Goal: Information Seeking & Learning: Learn about a topic

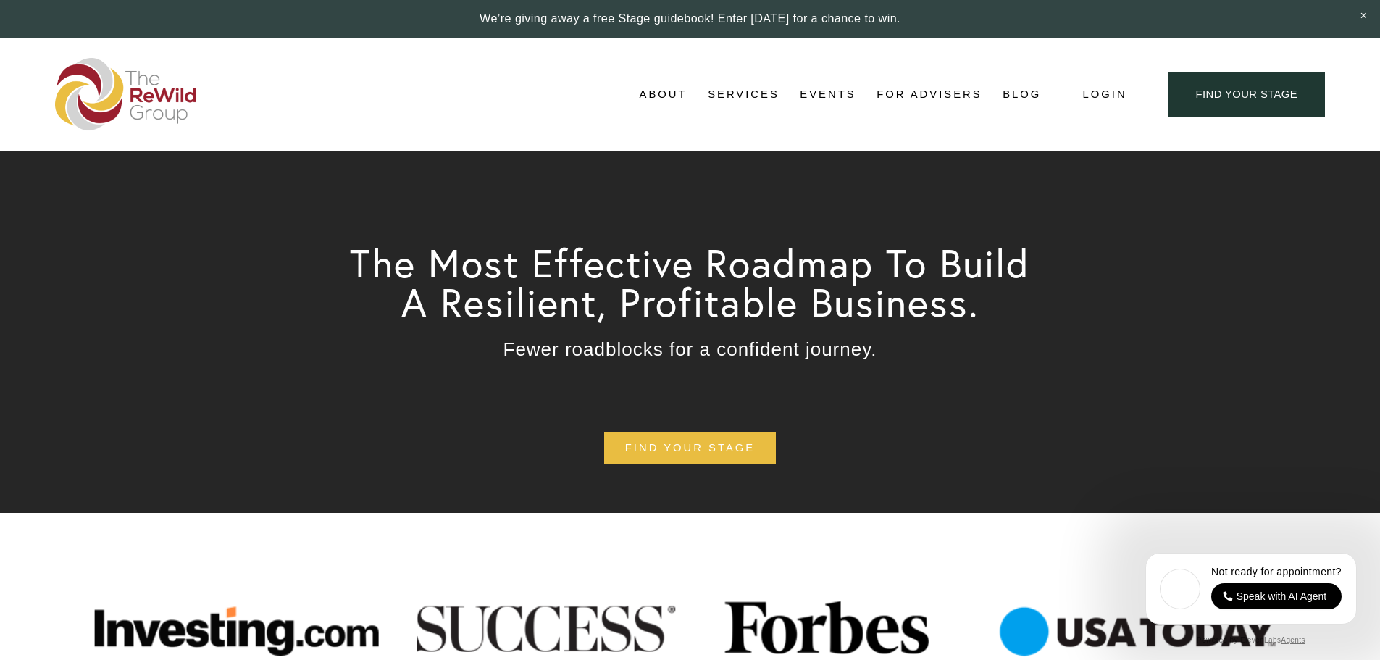
click at [751, 97] on span "Services" at bounding box center [744, 95] width 72 height 20
click at [0, 0] on span "For Businesses" at bounding box center [0, 0] width 0 height 0
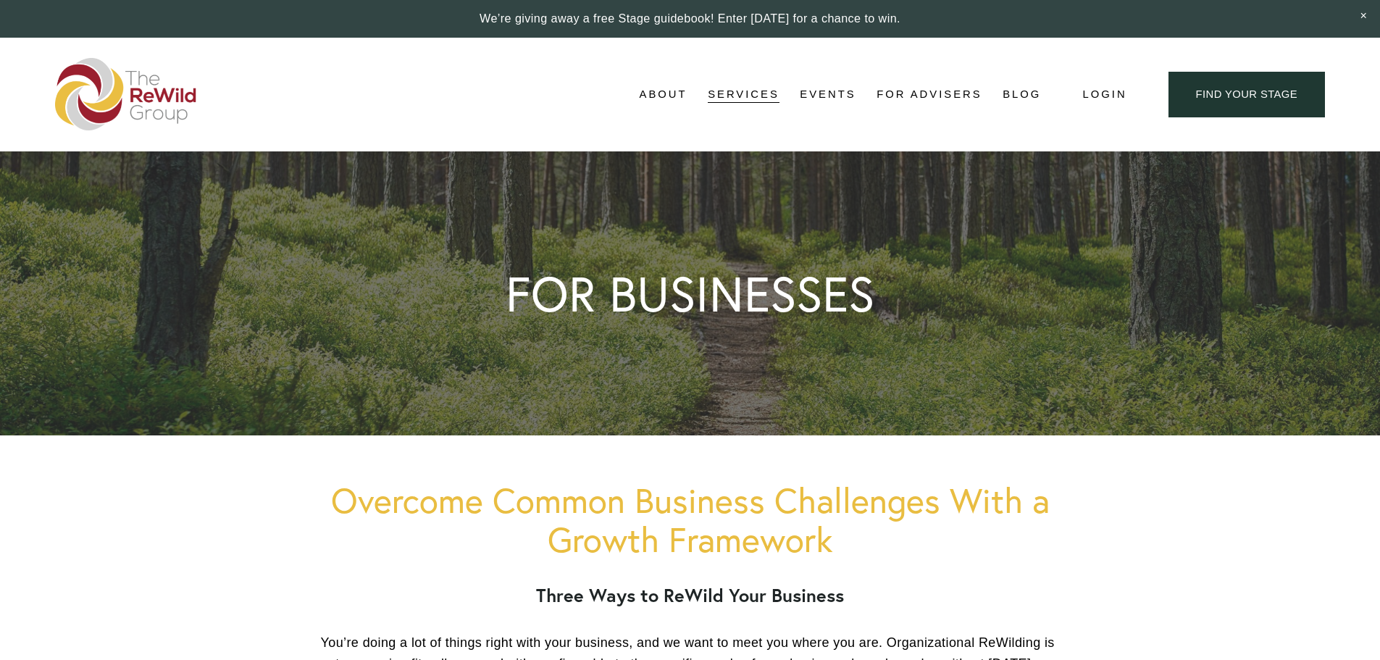
click at [0, 0] on span "[PERSON_NAME], Founder" at bounding box center [0, 0] width 0 height 0
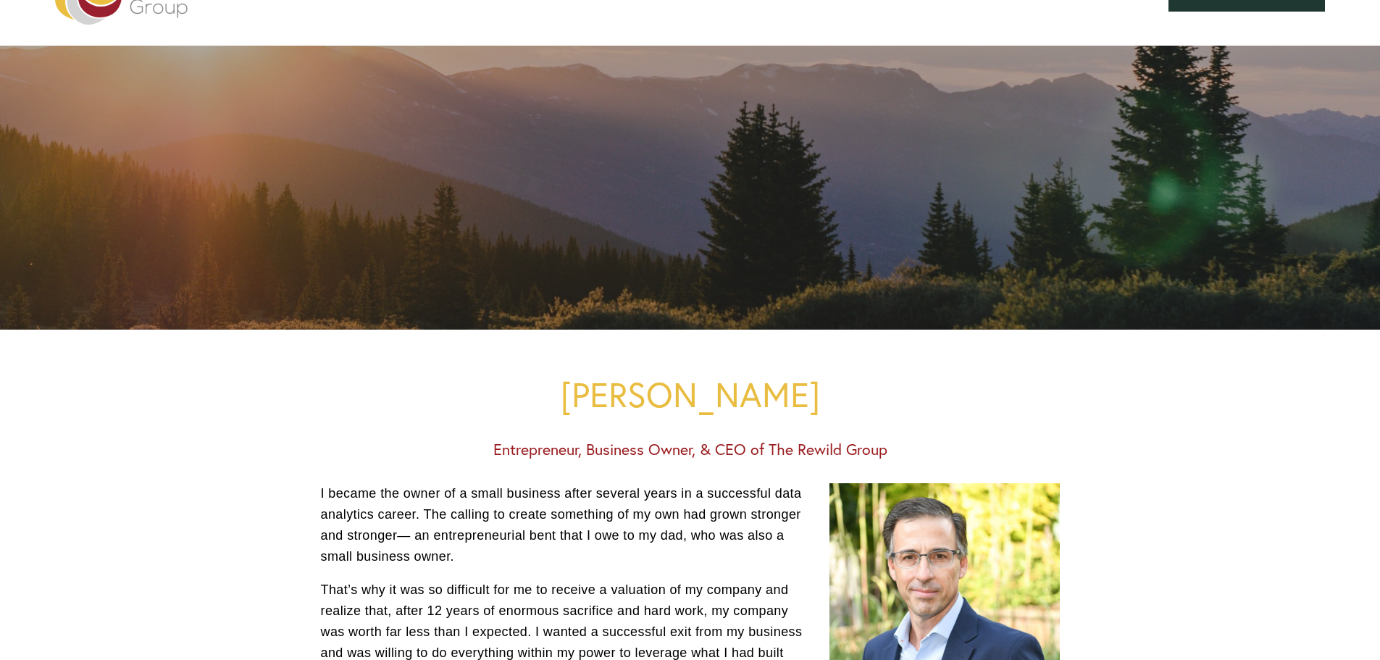
scroll to position [217, 0]
